Goal: Task Accomplishment & Management: Use online tool/utility

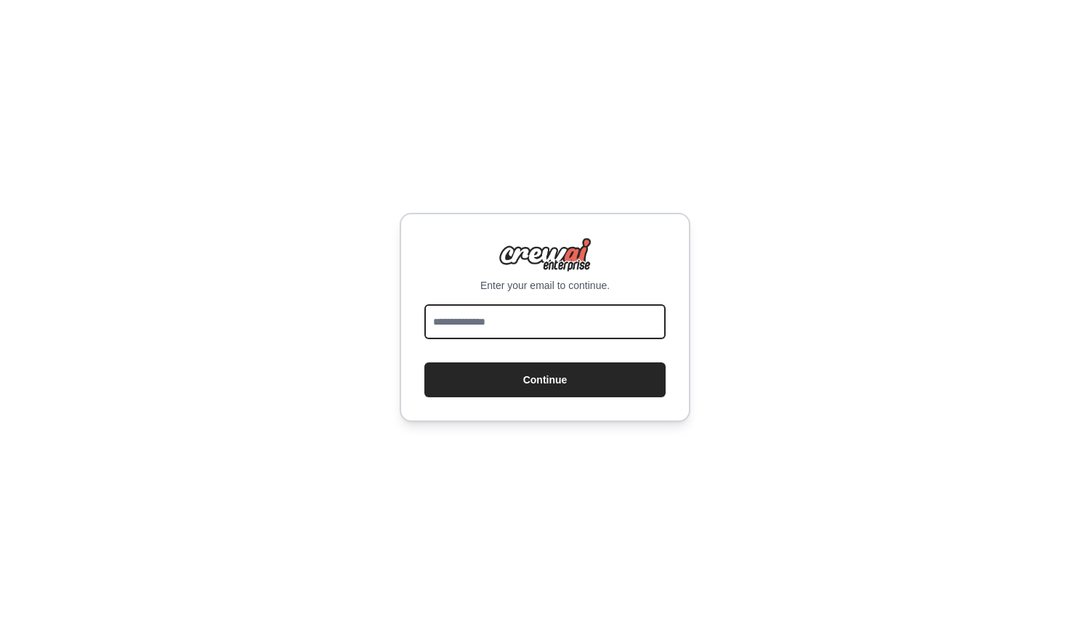
click at [591, 317] on input "email" at bounding box center [544, 322] width 241 height 35
type input "**********"
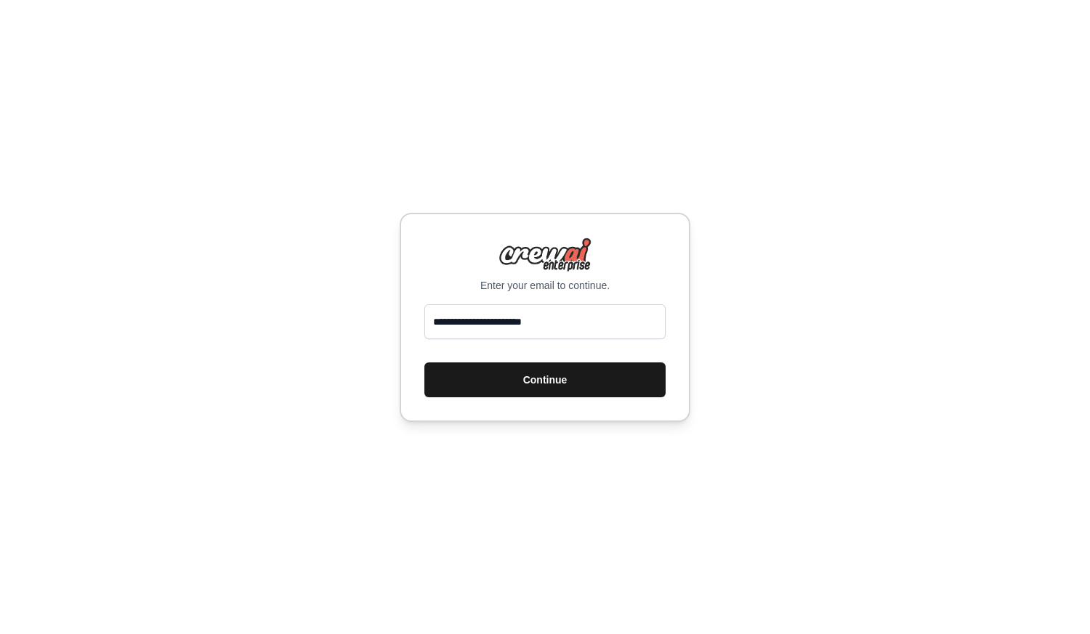
click at [554, 382] on button "Continue" at bounding box center [544, 380] width 241 height 35
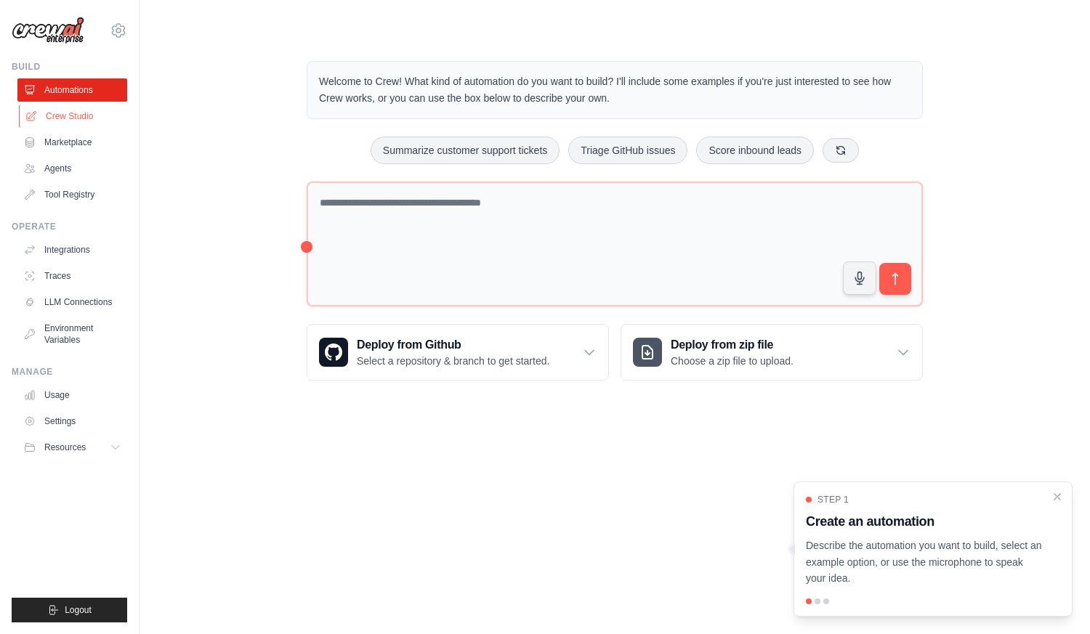
click at [81, 122] on link "Crew Studio" at bounding box center [74, 116] width 110 height 23
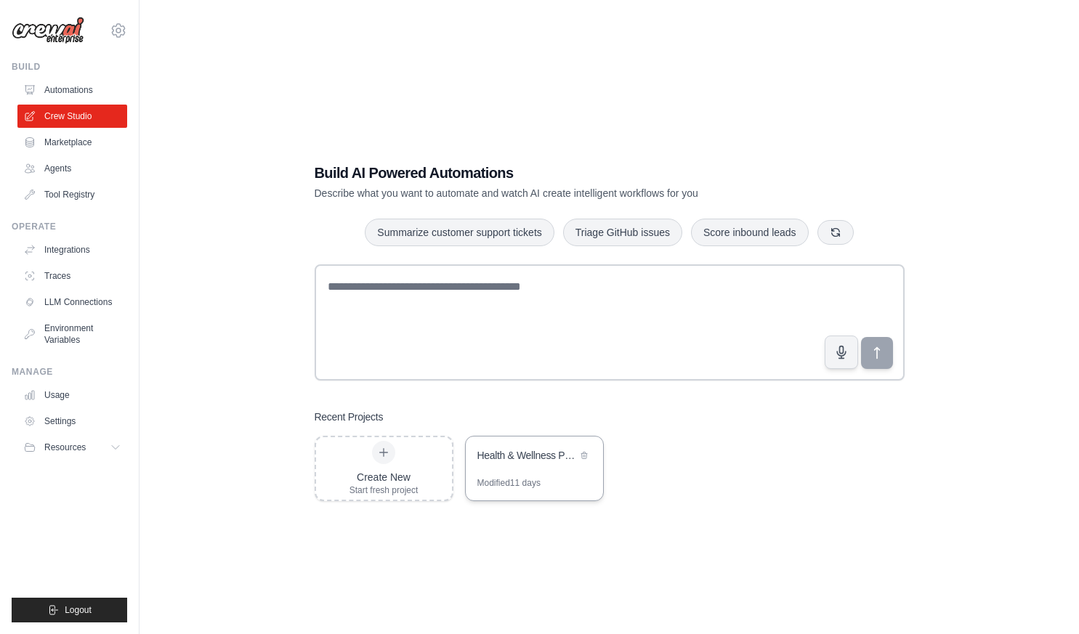
click at [527, 480] on div "Modified 11 days" at bounding box center [509, 484] width 63 height 12
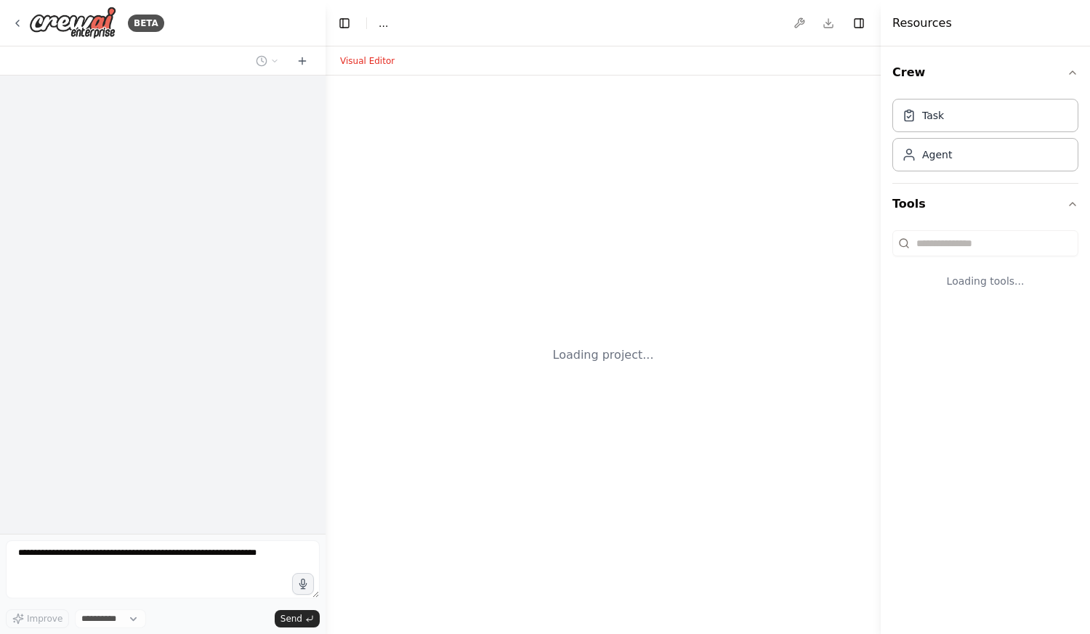
select select "****"
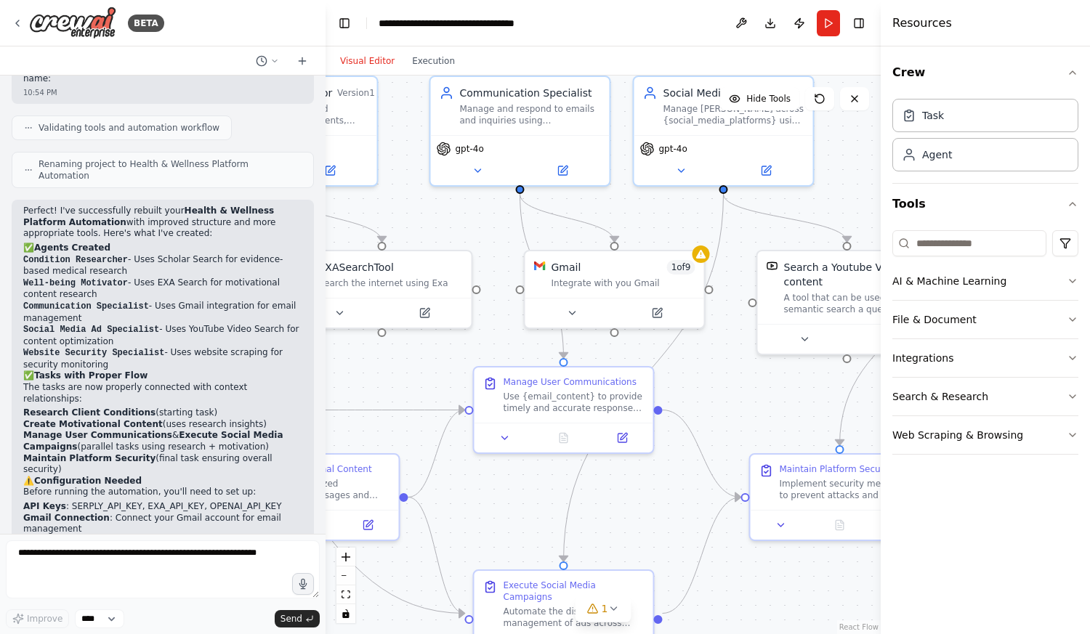
click at [706, 258] on div at bounding box center [701, 254] width 17 height 17
click at [567, 289] on div "Gmail 1 of 9 Integrate with you Gmail" at bounding box center [614, 272] width 179 height 47
click at [655, 308] on button at bounding box center [665, 310] width 82 height 17
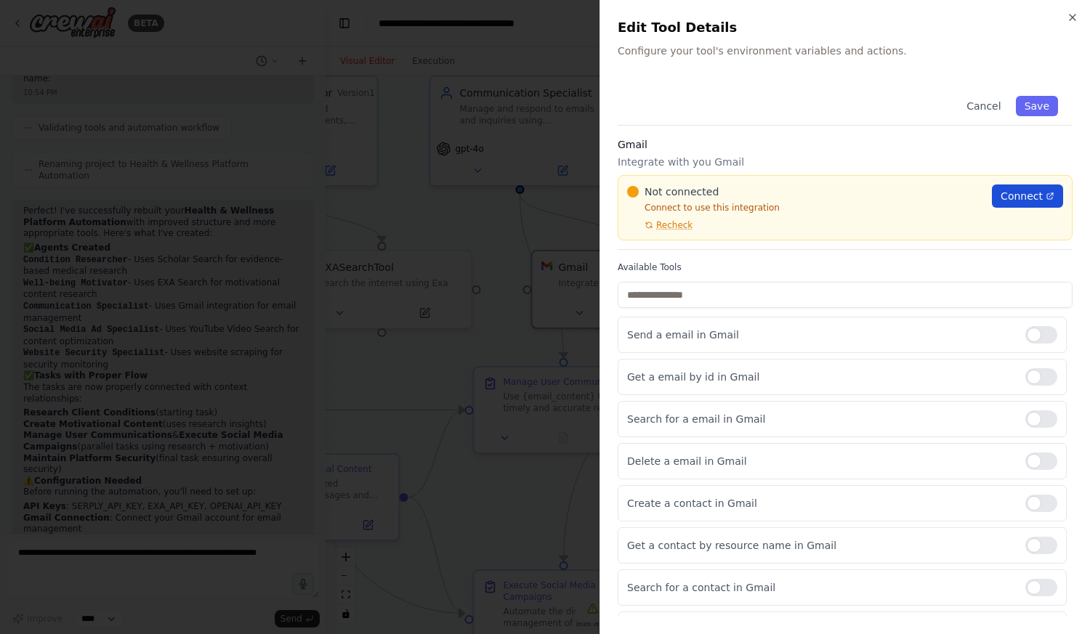
click at [1004, 198] on span "Connect" at bounding box center [1022, 196] width 42 height 15
click at [1077, 15] on icon "button" at bounding box center [1073, 18] width 12 height 12
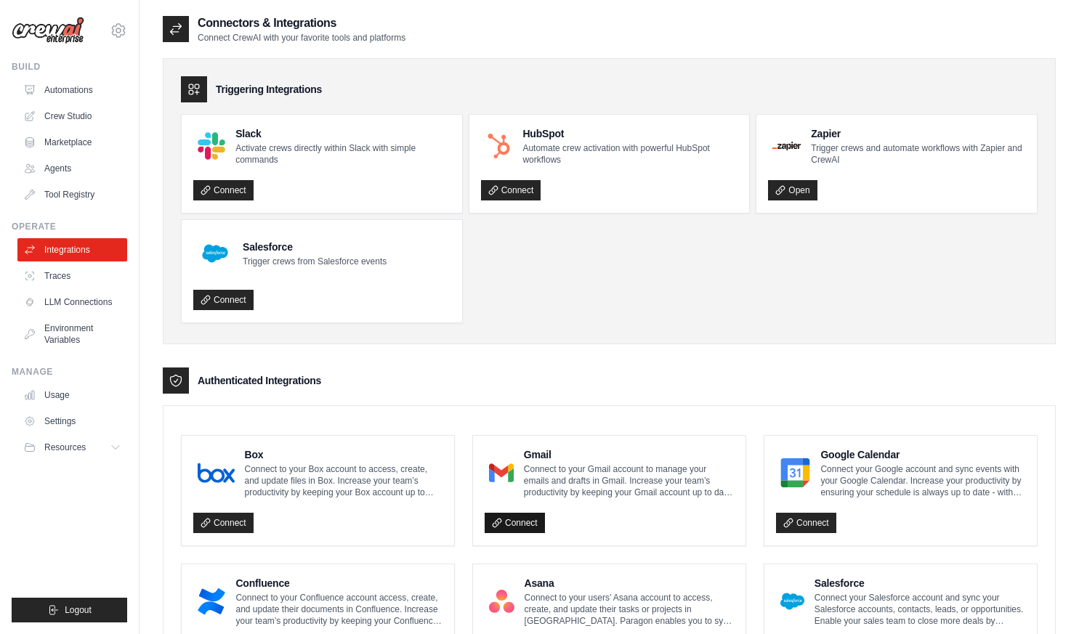
click at [521, 525] on link "Connect" at bounding box center [515, 523] width 60 height 20
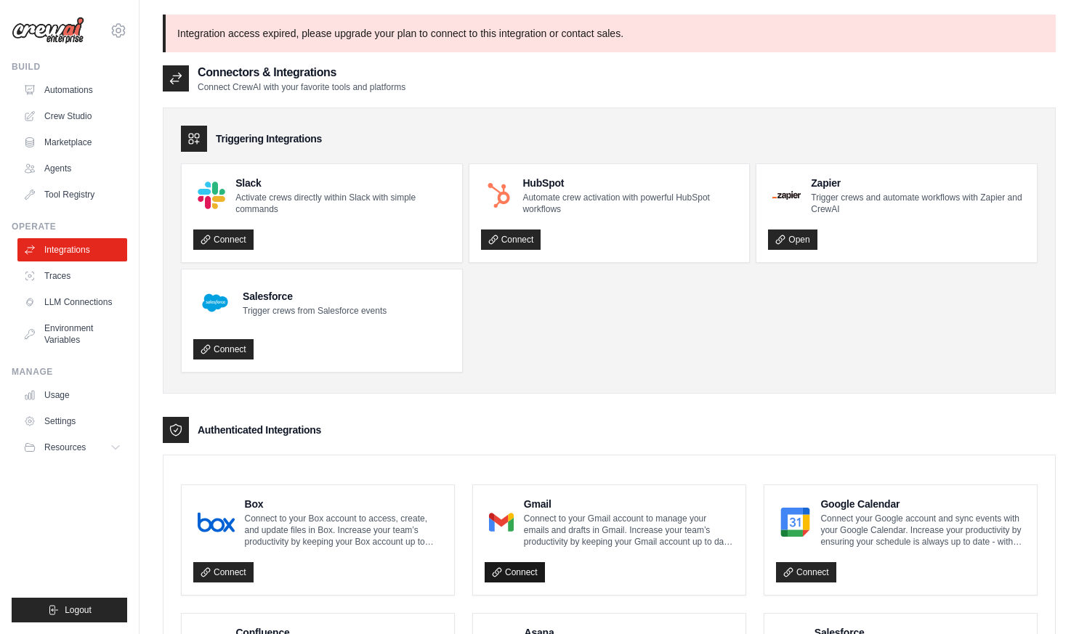
click at [516, 570] on link "Connect" at bounding box center [515, 573] width 60 height 20
